Goal: Information Seeking & Learning: Learn about a topic

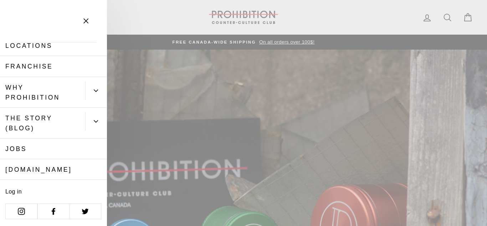
scroll to position [13, 0]
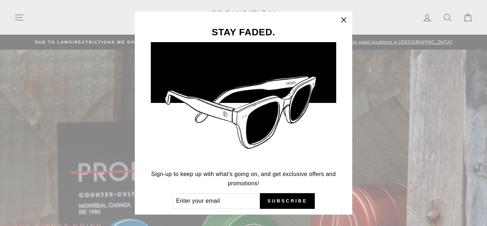
click at [16, 15] on div "STAY FADED. Sign-up to keep up with what's going on, and get exclusive offers a…" at bounding box center [243, 113] width 487 height 226
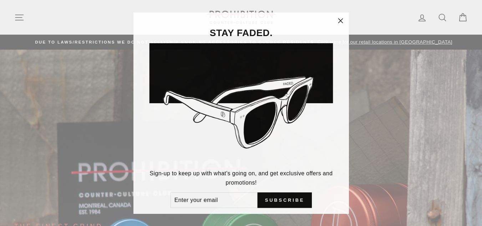
click at [16, 15] on div "STAY FADED. Sign-up to keep up with what's going on, and get exclusive offers a…" at bounding box center [241, 113] width 482 height 226
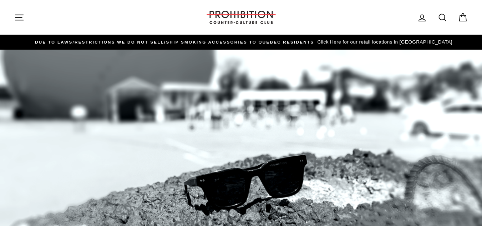
click at [20, 18] on icon "button" at bounding box center [19, 17] width 10 height 10
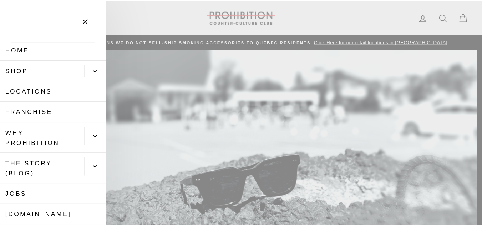
scroll to position [0, 0]
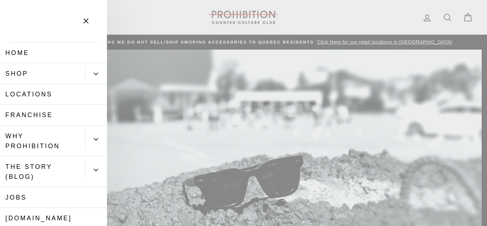
click at [47, 115] on link "Franchise" at bounding box center [53, 115] width 107 height 21
drag, startPoint x: 278, startPoint y: 117, endPoint x: 259, endPoint y: 115, distance: 18.7
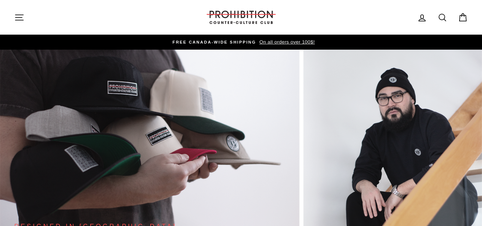
drag, startPoint x: 144, startPoint y: 38, endPoint x: 344, endPoint y: 109, distance: 211.7
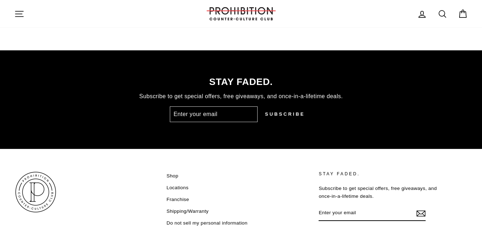
scroll to position [1869, 0]
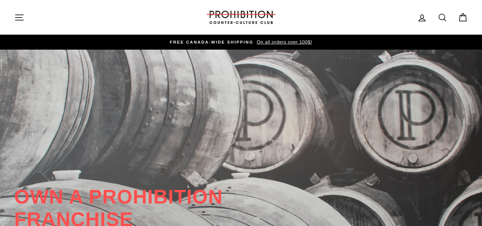
drag, startPoint x: 60, startPoint y: 102, endPoint x: 73, endPoint y: 105, distance: 13.8
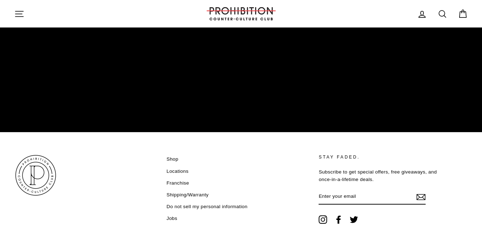
scroll to position [1211, 0]
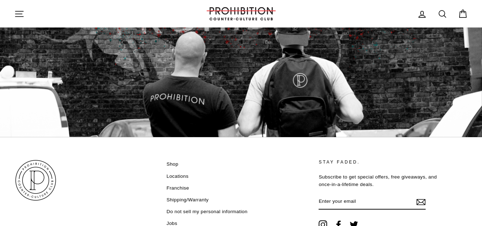
drag, startPoint x: 331, startPoint y: 188, endPoint x: 328, endPoint y: 41, distance: 146.7
